Goal: Task Accomplishment & Management: Complete application form

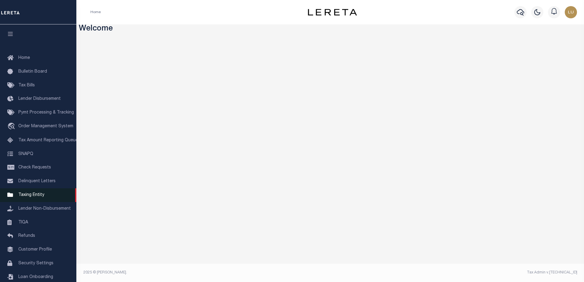
click at [42, 197] on span "Taxing Entity" at bounding box center [31, 195] width 26 height 4
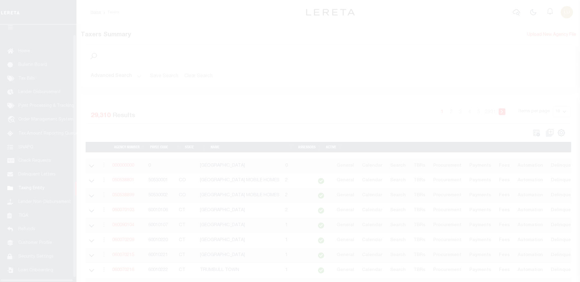
scroll to position [15, 0]
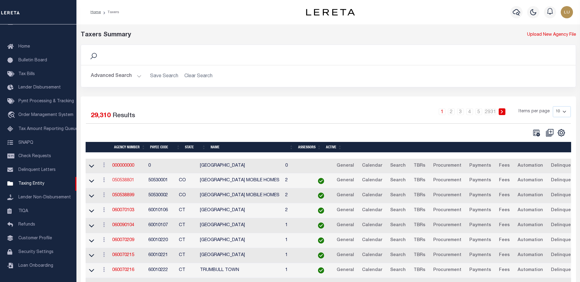
click at [122, 182] on link "050538801" at bounding box center [123, 180] width 22 height 4
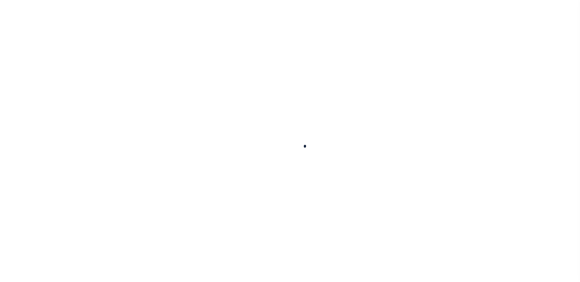
select select
checkbox input "false"
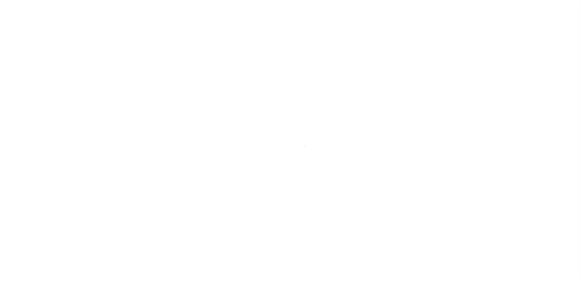
checkbox input "false"
type input "810500000"
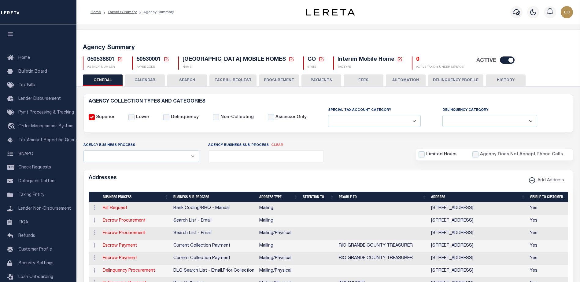
click at [166, 58] on icon at bounding box center [166, 60] width 6 height 6
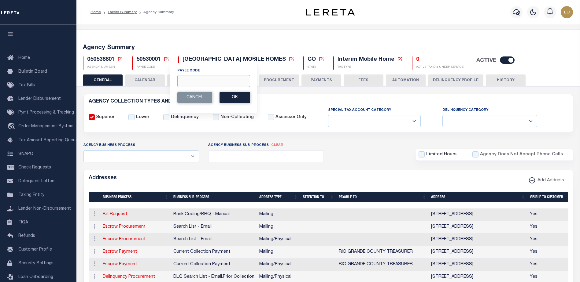
click at [194, 80] on input "Payee Code" at bounding box center [213, 81] width 73 height 12
paste input "60010220"
type input "60010220"
click at [239, 101] on button "Ok" at bounding box center [234, 97] width 31 height 11
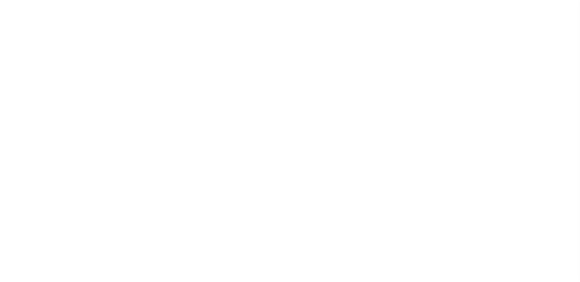
select select
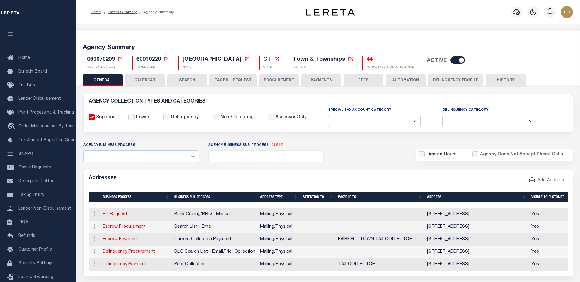
click at [240, 79] on button "TAX BILL REQUEST" at bounding box center [232, 81] width 47 height 12
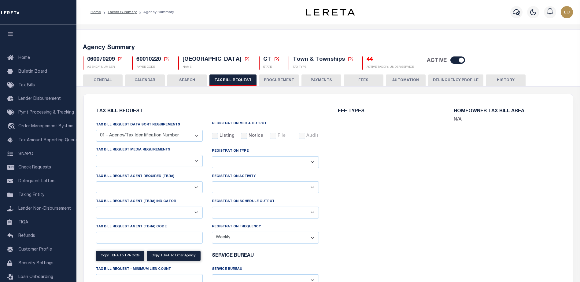
select select "22"
select select "true"
select select
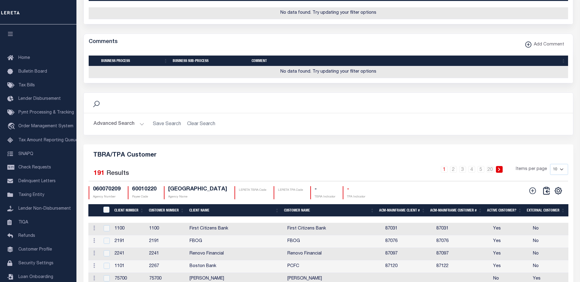
scroll to position [703, 0]
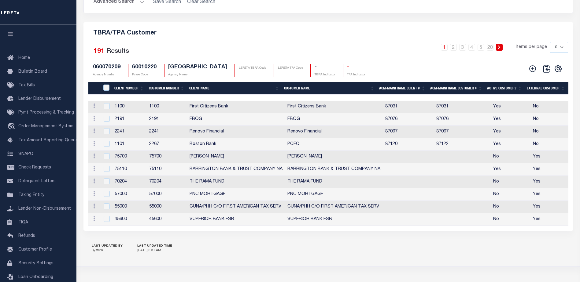
click at [556, 53] on select "10 25 50 100" at bounding box center [559, 47] width 18 height 11
select select "100"
click at [550, 53] on select "10 25 50 100" at bounding box center [559, 47] width 18 height 11
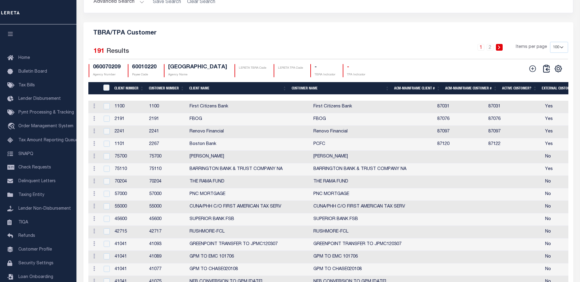
scroll to position [672, 0]
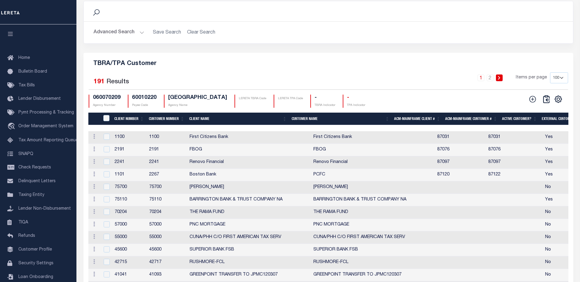
click at [97, 144] on td "Edit Delete" at bounding box center [94, 137] width 12 height 13
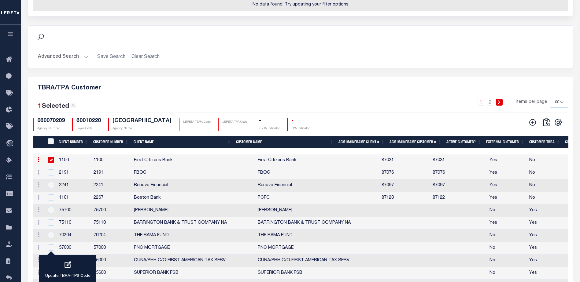
scroll to position [654, 0]
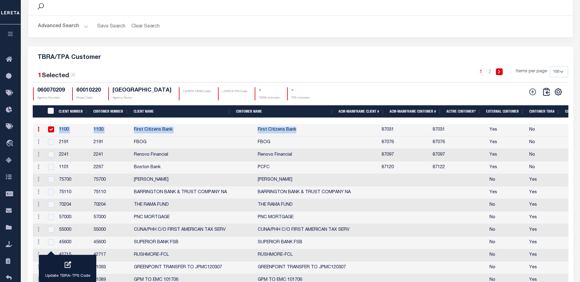
drag, startPoint x: 200, startPoint y: 122, endPoint x: 306, endPoint y: 130, distance: 106.6
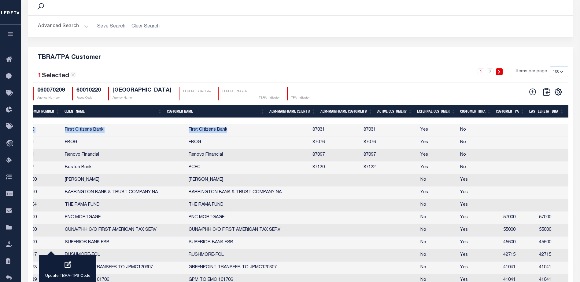
scroll to position [0, 0]
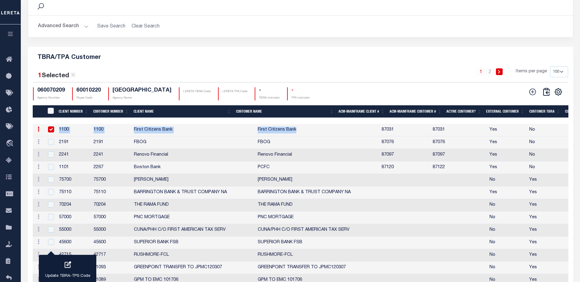
click at [39, 132] on icon at bounding box center [39, 129] width 2 height 5
click at [54, 154] on link "Delete" at bounding box center [49, 150] width 28 height 10
checkbox input "false"
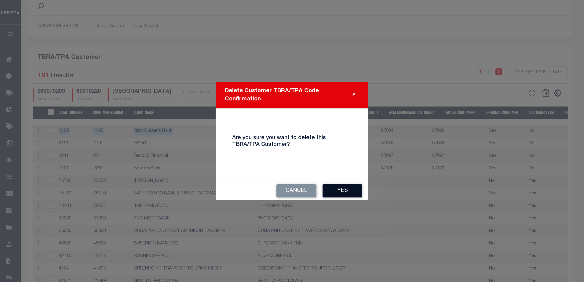
click at [333, 190] on button "Yes" at bounding box center [343, 191] width 40 height 13
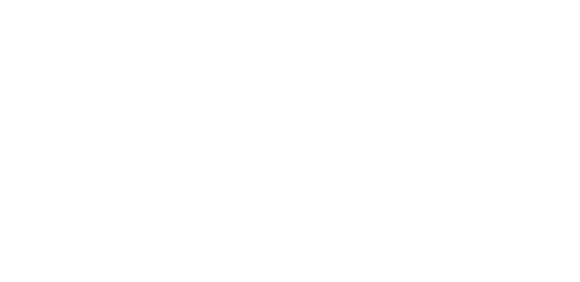
select select
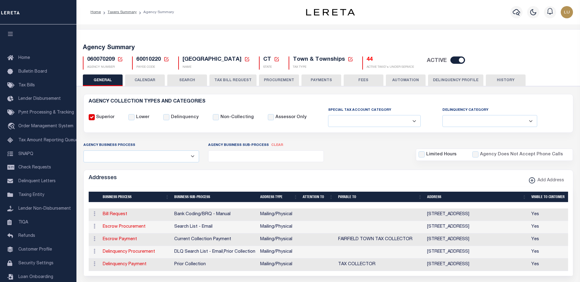
click at [240, 76] on button "TAX BILL REQUEST" at bounding box center [232, 81] width 47 height 12
select select "100"
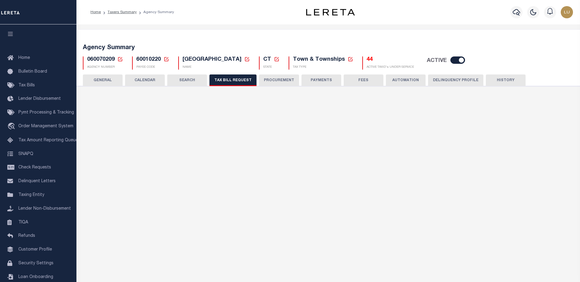
select select "22"
select select "true"
select select
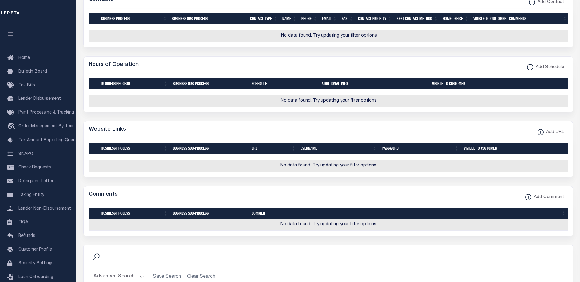
scroll to position [550, 0]
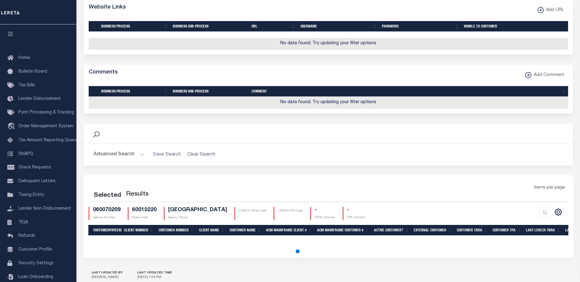
select select "100"
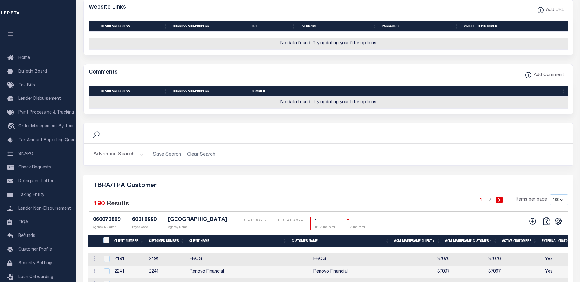
scroll to position [617, 0]
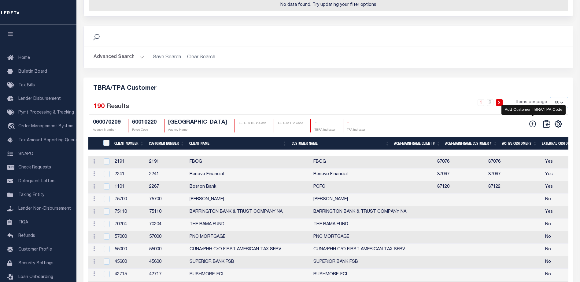
click at [534, 128] on icon at bounding box center [532, 124] width 8 height 8
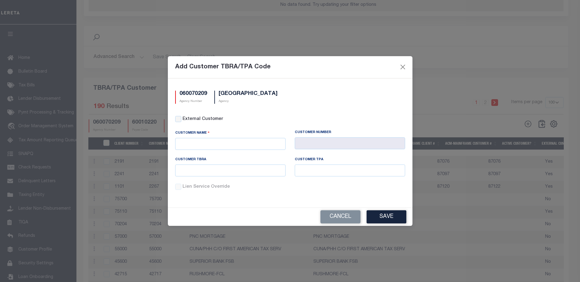
scroll to position [632, 0]
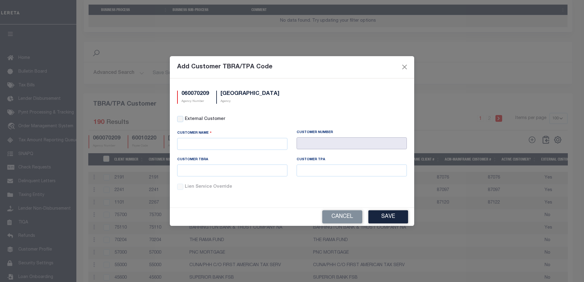
click at [297, 142] on input "text" at bounding box center [352, 144] width 110 height 12
click at [281, 143] on input "text" at bounding box center [232, 144] width 110 height 12
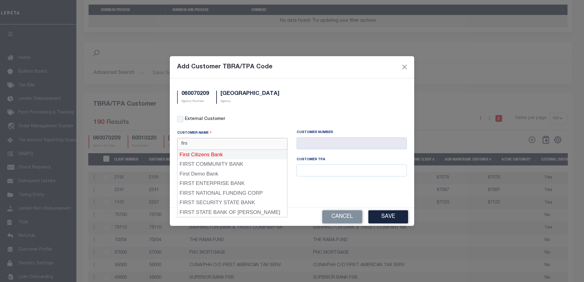
click at [238, 157] on div "First Citizens Bank" at bounding box center [233, 155] width 110 height 10
type input "First Citizens Bank"
type input "1100"
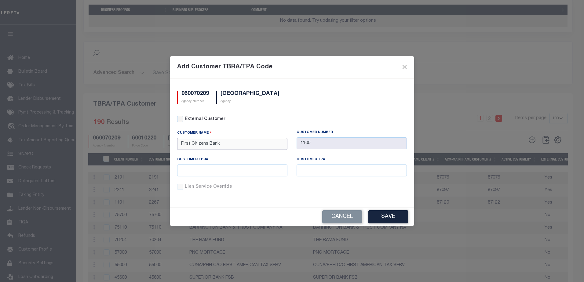
type input "First Citizens Bank"
click at [346, 190] on label "Lien Service Override" at bounding box center [296, 187] width 222 height 7
click at [0, 0] on input "Lien Service Override" at bounding box center [0, 0] width 0 height 0
click at [386, 214] on button "Save" at bounding box center [389, 217] width 40 height 13
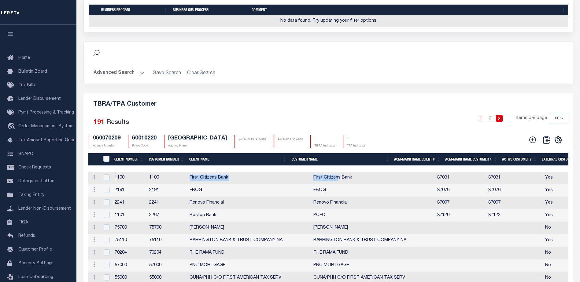
drag, startPoint x: 198, startPoint y: 179, endPoint x: 317, endPoint y: 183, distance: 119.3
click at [317, 183] on tr "Edit Delete 1100 1100 First Citizens Bank First Citizens Bank 87031 87031 Yes N…" at bounding box center [560, 178] width 945 height 13
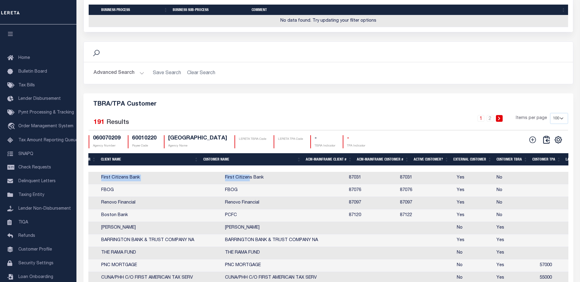
scroll to position [0, 0]
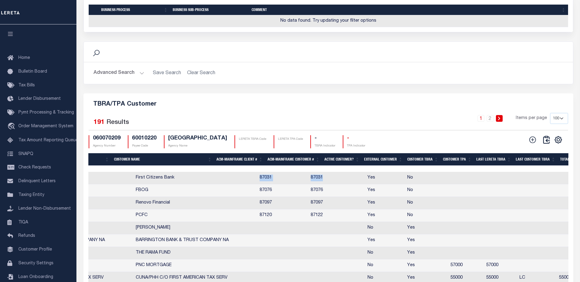
drag, startPoint x: 223, startPoint y: 177, endPoint x: 294, endPoint y: 180, distance: 71.3
click at [294, 180] on tr "Edit Delete 1100 1100 First Citizens Bank First Citizens Bank 87031 87031 Yes N…" at bounding box center [383, 178] width 945 height 13
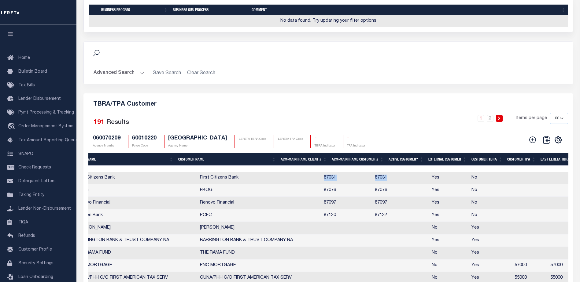
scroll to position [0, 74]
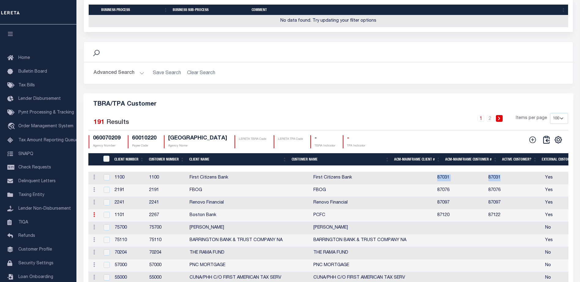
click at [95, 217] on link at bounding box center [94, 215] width 7 height 5
click at [108, 239] on link "Delete" at bounding box center [105, 235] width 28 height 10
checkbox input "true"
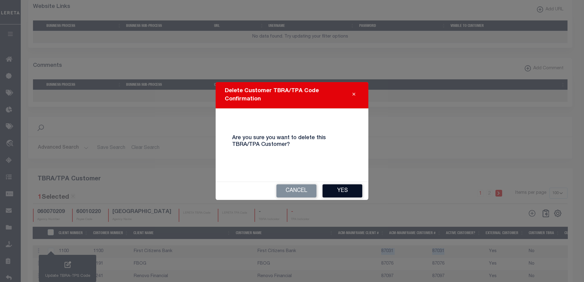
click at [343, 191] on button "Yes" at bounding box center [343, 191] width 40 height 13
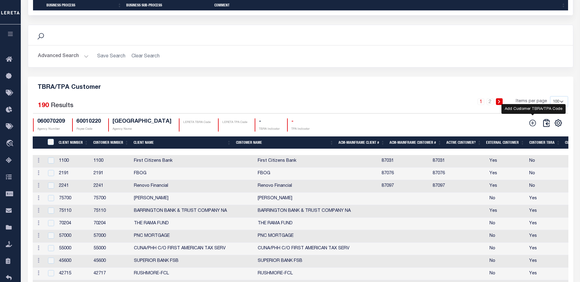
click at [531, 126] on icon at bounding box center [532, 123] width 8 height 8
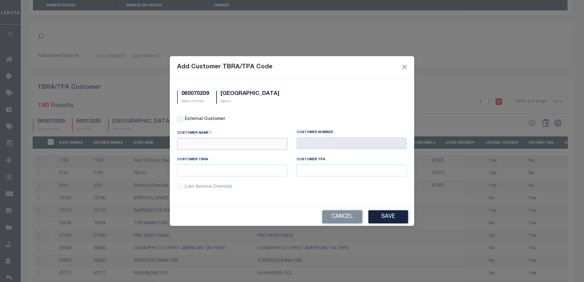
click at [231, 145] on input "text" at bounding box center [232, 144] width 110 height 12
click at [221, 158] on div "Boston Bank" at bounding box center [233, 155] width 110 height 10
type input "Boston Bank"
type input "1101"
type input "Boston Bank"
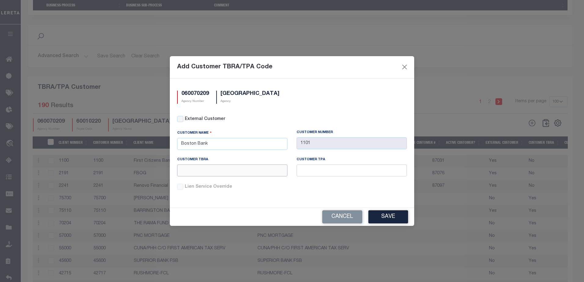
click at [219, 165] on input "text" at bounding box center [232, 171] width 110 height 12
type input "Testing-01"
click at [317, 169] on input "text" at bounding box center [352, 171] width 110 height 12
paste input "Testing-01"
type input "Testing-02"
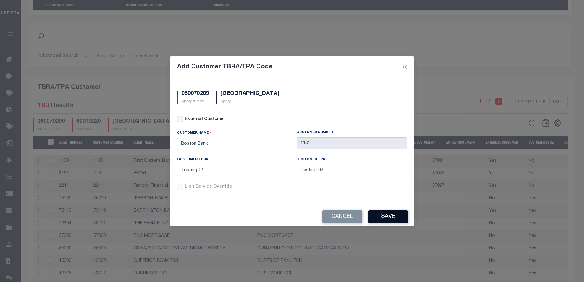
click at [379, 215] on button "Save" at bounding box center [389, 217] width 40 height 13
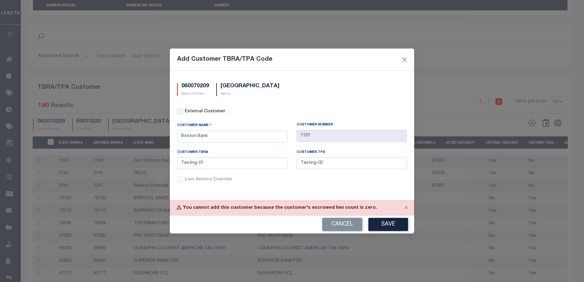
click at [334, 150] on div "Customer TPA" at bounding box center [352, 154] width 110 height 8
click at [347, 220] on button "Cancel" at bounding box center [342, 224] width 40 height 13
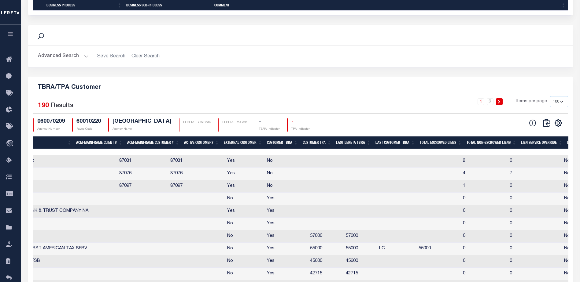
scroll to position [0, 262]
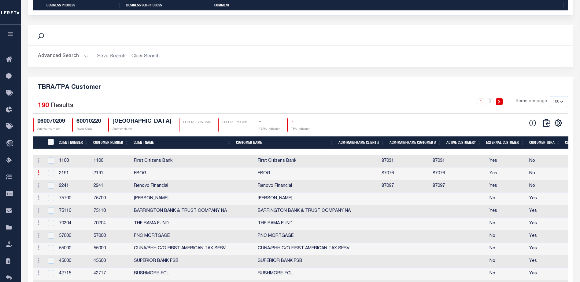
click at [40, 176] on link at bounding box center [38, 173] width 7 height 5
click at [53, 192] on link "Delete" at bounding box center [49, 193] width 28 height 10
checkbox input "true"
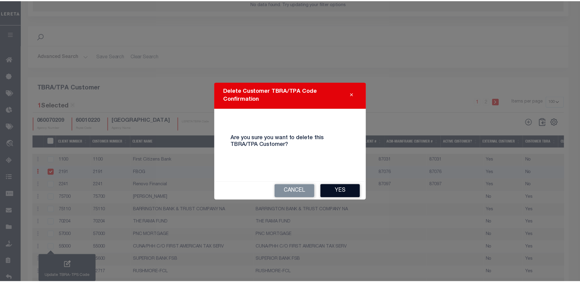
scroll to position [517, 0]
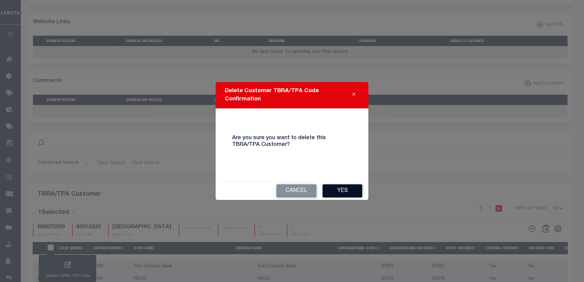
click at [339, 189] on button "Yes" at bounding box center [343, 191] width 40 height 13
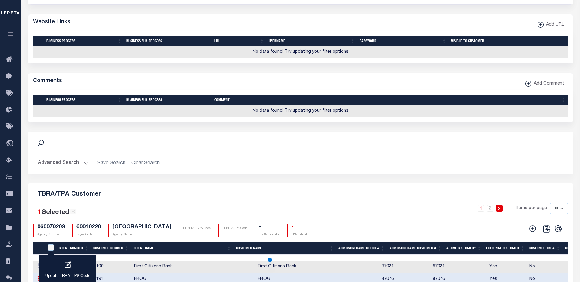
scroll to position [609, 0]
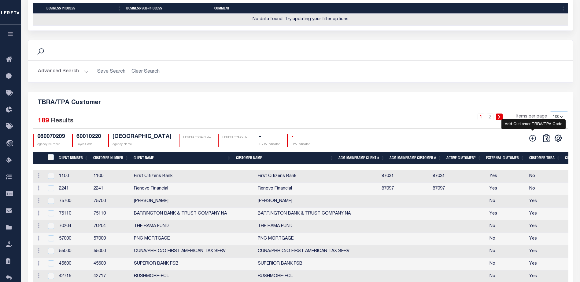
click at [534, 141] on icon at bounding box center [532, 138] width 8 height 8
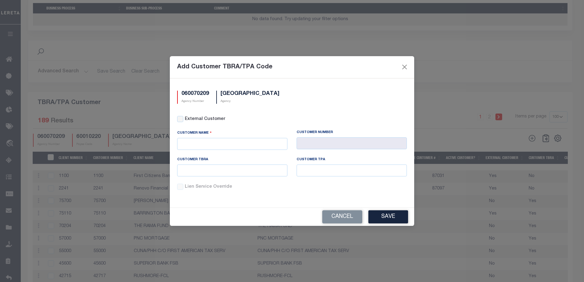
click at [258, 136] on div "Customer Name" at bounding box center [232, 134] width 110 height 8
click at [256, 139] on input "text" at bounding box center [232, 144] width 110 height 12
click at [227, 158] on div "FBOG" at bounding box center [233, 155] width 110 height 10
type input "FBOG"
type input "2191"
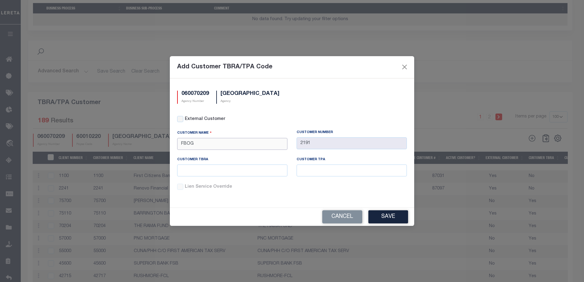
type input "FBOG"
click at [219, 171] on input "text" at bounding box center [232, 171] width 110 height 12
type input "Testing-01"
type input "Testing-02"
click at [387, 213] on button "Save" at bounding box center [389, 217] width 40 height 13
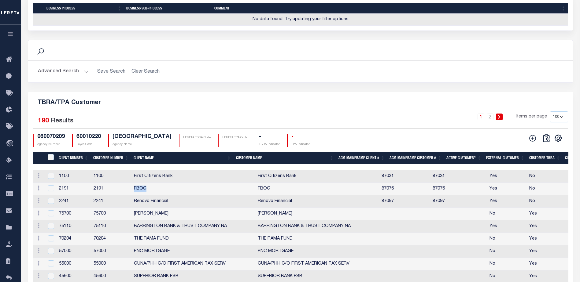
drag, startPoint x: 133, startPoint y: 190, endPoint x: 162, endPoint y: 189, distance: 29.4
click at [162, 189] on td "FBOG" at bounding box center [193, 189] width 124 height 13
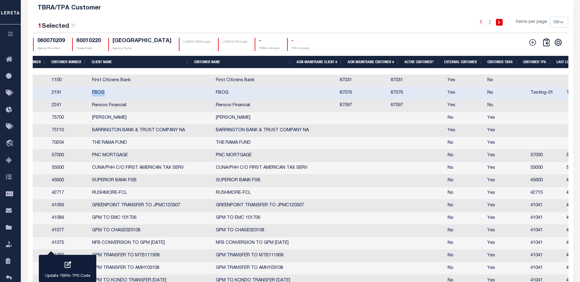
scroll to position [0, 20]
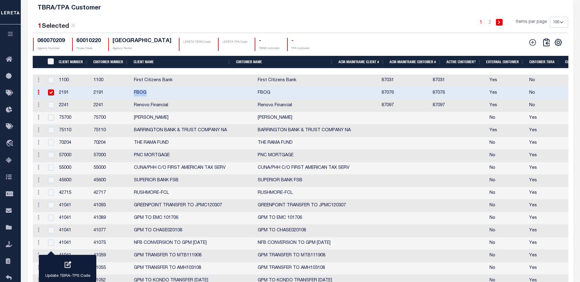
click at [51, 94] on input "checkbox" at bounding box center [51, 93] width 6 height 6
checkbox input "false"
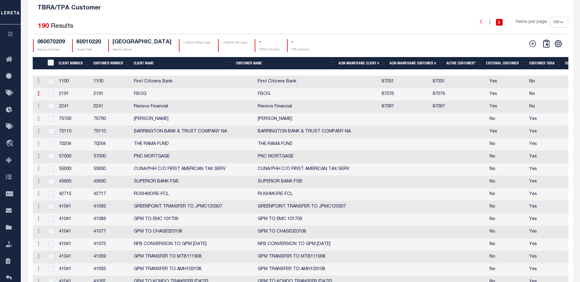
click at [40, 97] on link at bounding box center [38, 94] width 7 height 5
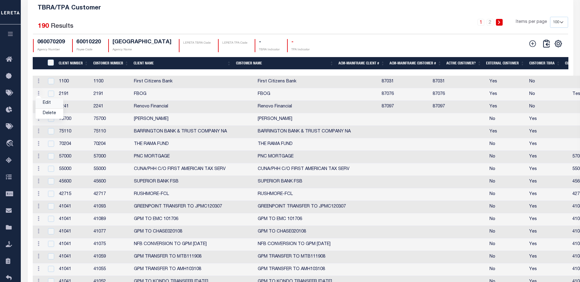
click at [40, 104] on link "Edit" at bounding box center [49, 103] width 28 height 10
type input "FBOG"
type input "2191"
type input "Testing-01"
type input "Testing-02"
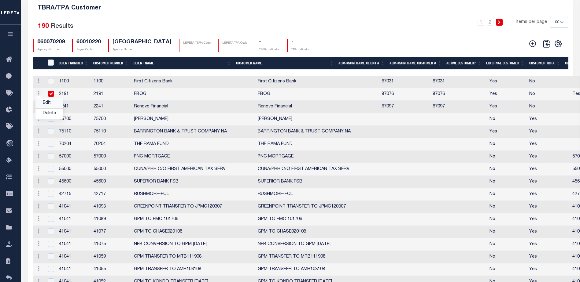
checkbox input "false"
checkbox input "true"
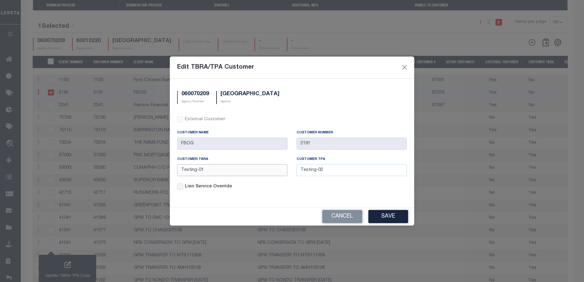
drag, startPoint x: 212, startPoint y: 174, endPoint x: 158, endPoint y: 169, distance: 54.1
click at [158, 169] on div "Edit TBRA/TPA Customer 060070209 Agency Number FAIRFIELD TOWN Agency External C…" at bounding box center [292, 141] width 584 height 282
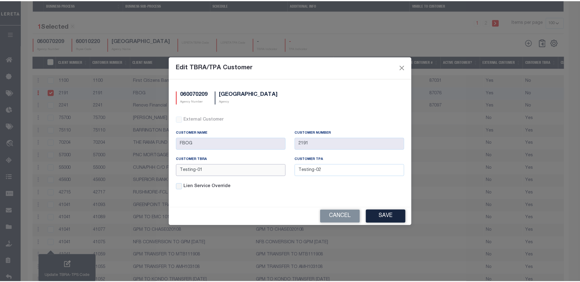
scroll to position [500, 0]
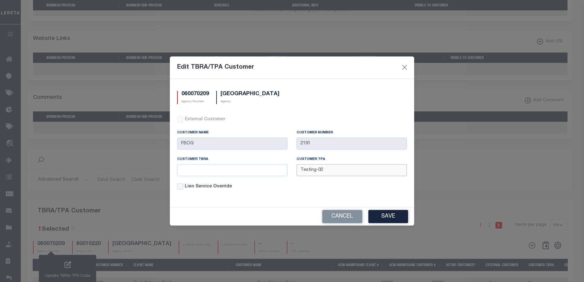
click at [325, 170] on input "Testing-02" at bounding box center [352, 170] width 110 height 12
type input "Testing-03"
click at [386, 217] on button "Save" at bounding box center [389, 216] width 40 height 13
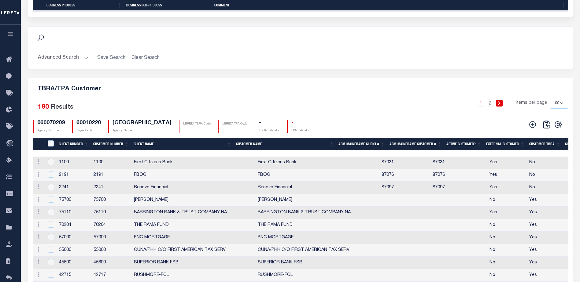
scroll to position [0, 43]
click at [39, 176] on icon at bounding box center [39, 174] width 2 height 5
click at [53, 186] on link "Edit" at bounding box center [49, 184] width 28 height 10
type input "Testing-03"
checkbox input "true"
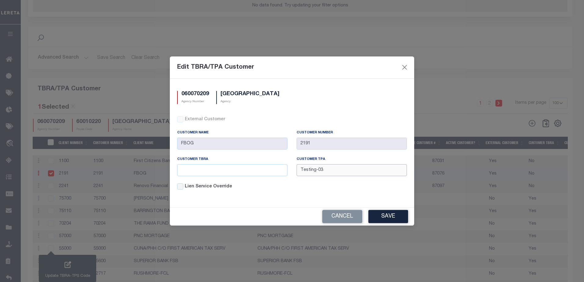
click at [314, 168] on input "Testing-03" at bounding box center [352, 170] width 110 height 12
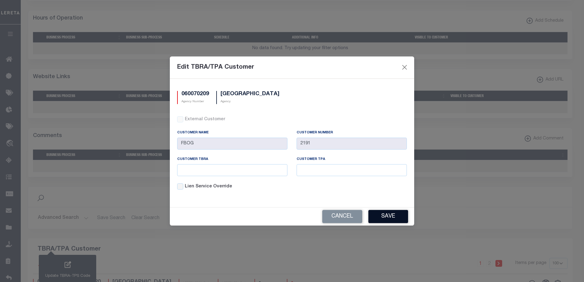
click at [393, 214] on button "Save" at bounding box center [389, 216] width 40 height 13
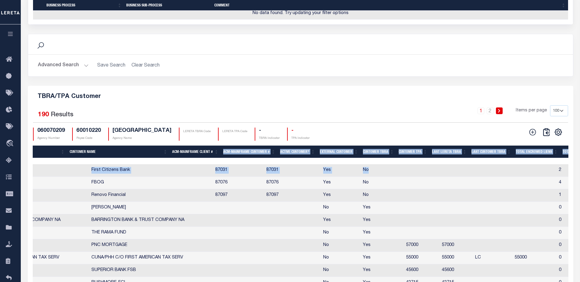
drag, startPoint x: 321, startPoint y: 166, endPoint x: 222, endPoint y: 159, distance: 99.2
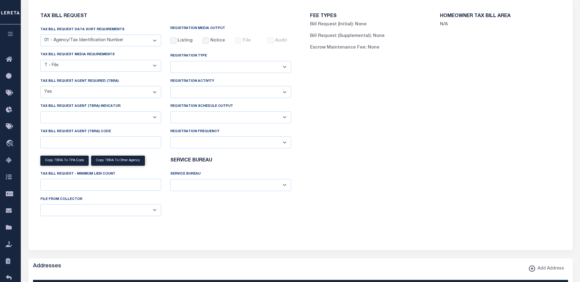
scroll to position [0, 0]
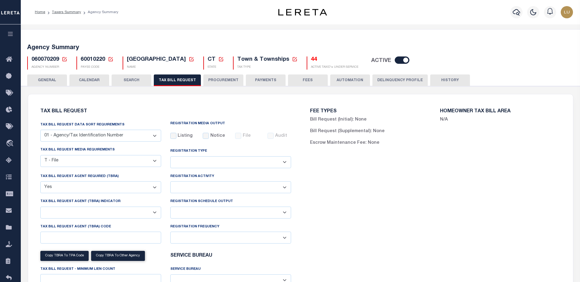
click at [109, 57] on icon at bounding box center [111, 60] width 6 height 6
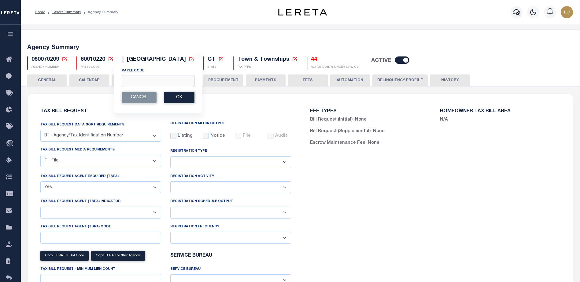
click at [160, 80] on input "Payee Code" at bounding box center [158, 81] width 73 height 12
type input "2709900000"
click at [187, 99] on button "Ok" at bounding box center [179, 97] width 31 height 11
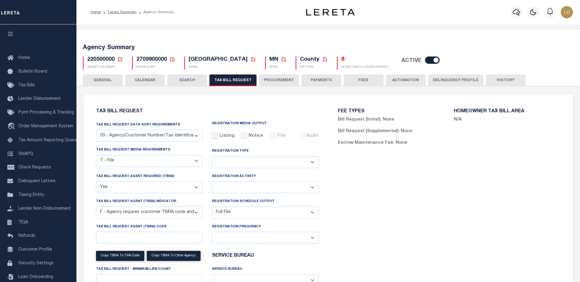
select select "27"
select select "22"
select select "true"
select select "14"
select select "1"
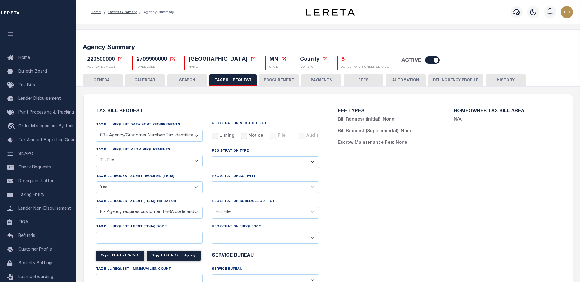
select select
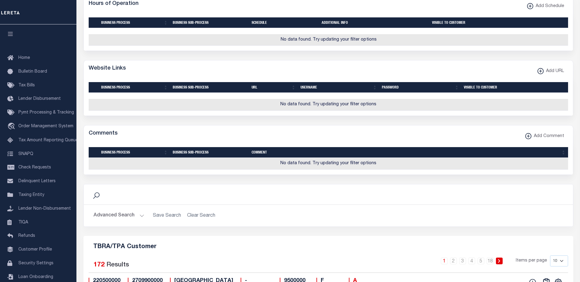
scroll to position [611, 0]
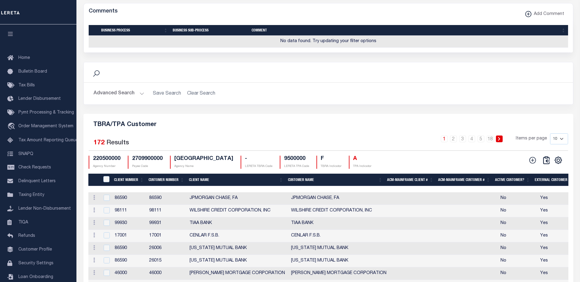
click at [556, 145] on select "10 25 50 100" at bounding box center [559, 139] width 18 height 11
select select "100"
click at [550, 145] on select "10 25 50 100" at bounding box center [559, 139] width 18 height 11
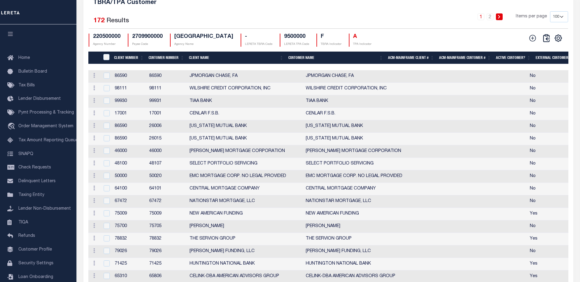
scroll to position [764, 0]
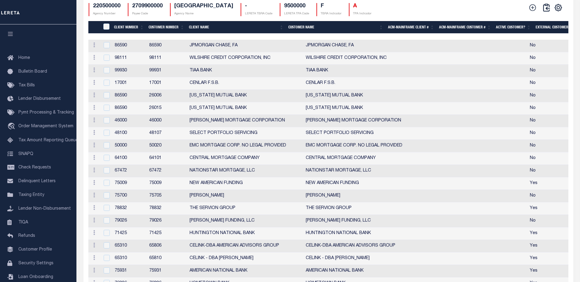
click at [206, 34] on th "Client Name" at bounding box center [235, 27] width 99 height 13
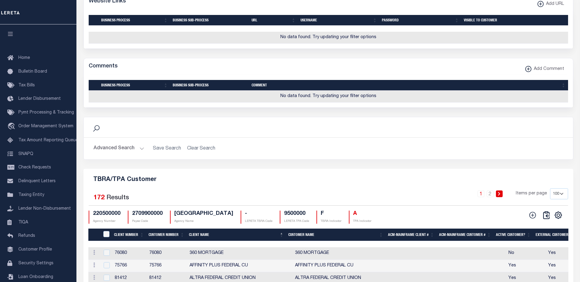
scroll to position [611, 0]
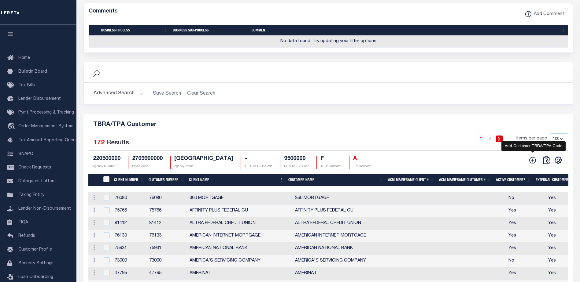
click at [532, 164] on icon at bounding box center [532, 160] width 8 height 8
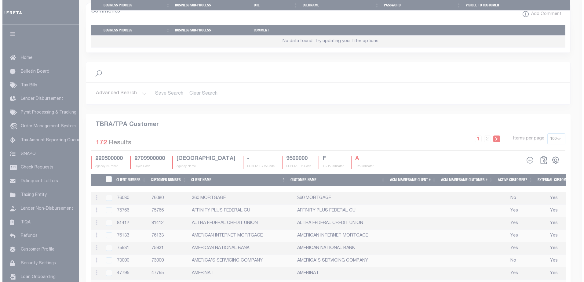
scroll to position [599, 0]
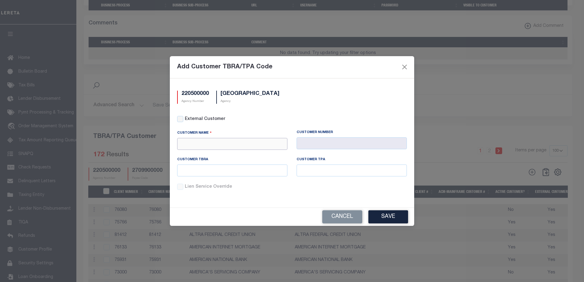
click at [228, 140] on input "text" at bounding box center [232, 144] width 110 height 12
type input "g"
click at [250, 181] on div "Customer TBRA" at bounding box center [232, 170] width 119 height 27
click at [212, 143] on input "Git" at bounding box center [232, 144] width 110 height 12
type input "GITSIT Solutions"
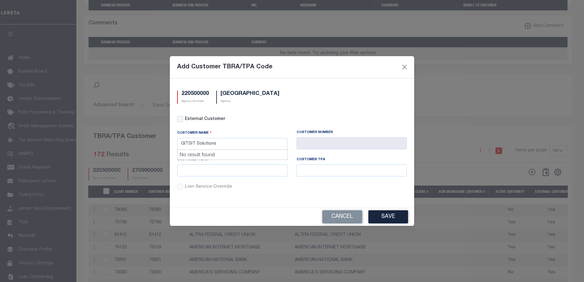
click at [313, 188] on label "Lien Service Override" at bounding box center [296, 187] width 222 height 7
click at [0, 0] on input "Lien Service Override" at bounding box center [0, 0] width 0 height 0
click at [266, 166] on input "text" at bounding box center [232, 171] width 110 height 12
type input "9502198"
click at [316, 168] on input "text" at bounding box center [352, 171] width 110 height 12
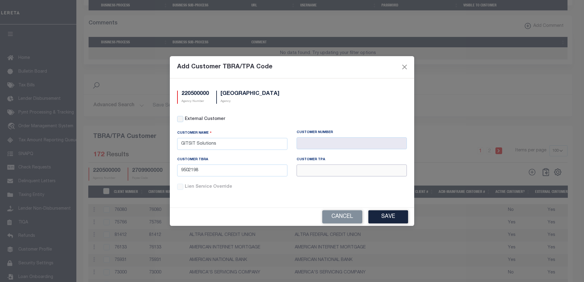
paste input "9502198"
type input "9502198"
click at [388, 218] on button "Save" at bounding box center [389, 217] width 40 height 13
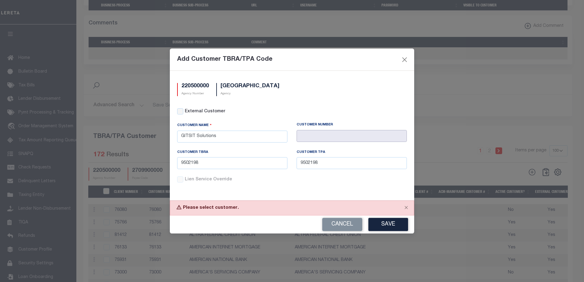
click at [358, 138] on input "text" at bounding box center [352, 136] width 110 height 12
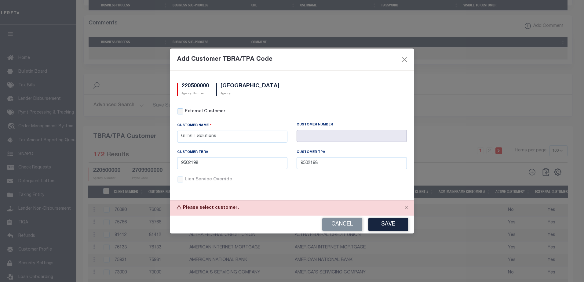
click at [358, 138] on input "text" at bounding box center [352, 136] width 110 height 12
click at [359, 138] on input "text" at bounding box center [352, 136] width 110 height 12
